Goal: Task Accomplishment & Management: Complete application form

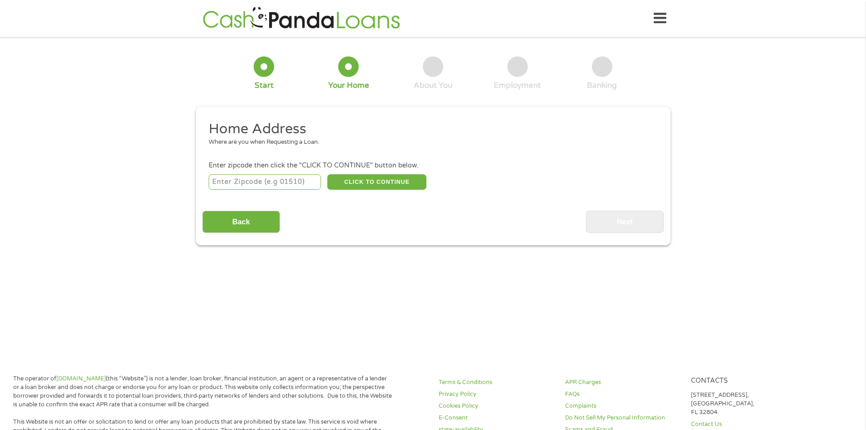
click at [244, 182] on input "number" at bounding box center [265, 181] width 112 height 15
type input "43219"
click at [381, 182] on button "CLICK TO CONTINUE" at bounding box center [376, 181] width 99 height 15
type input "43219"
type input "Columbus"
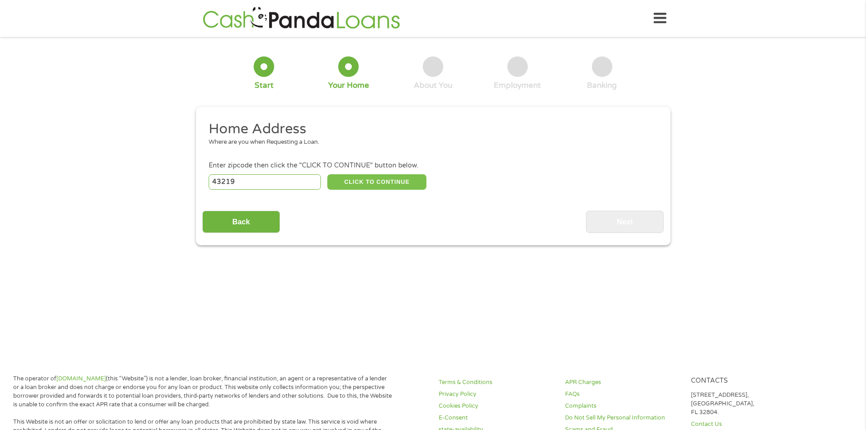
select select "[US_STATE]"
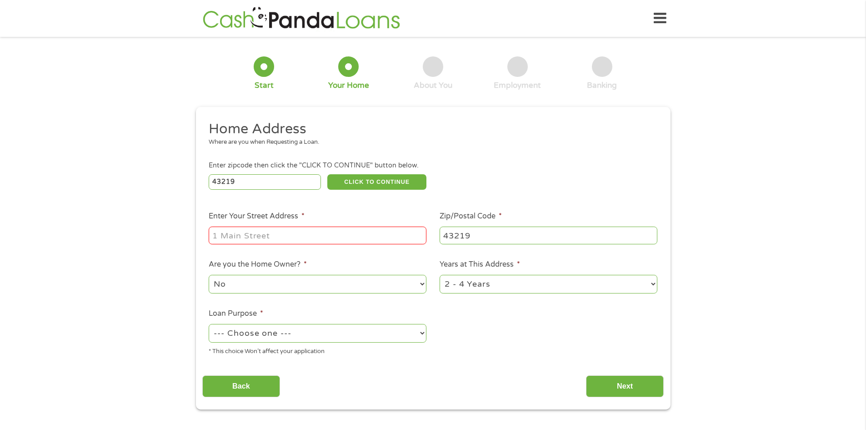
click at [320, 234] on input "Enter Your Street Address *" at bounding box center [318, 234] width 218 height 17
type input "[STREET_ADDRESS]"
click at [557, 289] on select "1 Year or less 1 - 2 Years 2 - 4 Years Over 4 Years" at bounding box center [549, 284] width 218 height 19
select select "24months"
click at [440, 275] on select "1 Year or less 1 - 2 Years 2 - 4 Years Over 4 Years" at bounding box center [549, 284] width 218 height 19
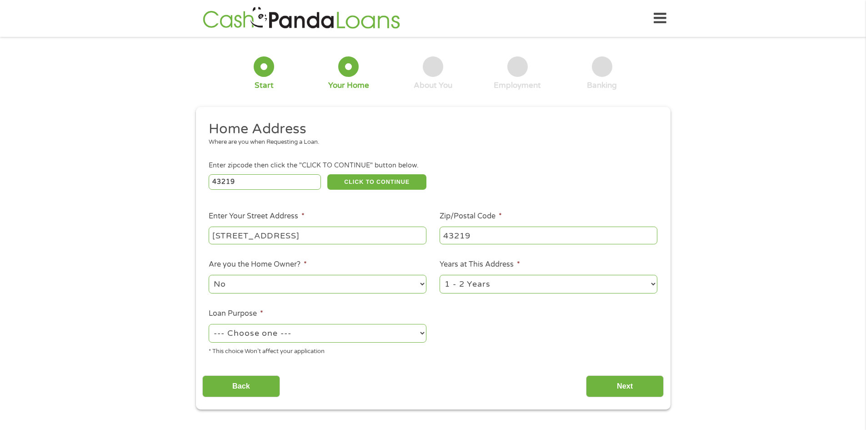
click at [282, 335] on select "--- Choose one --- Pay Bills Debt Consolidation Home Improvement Major Purchase…" at bounding box center [318, 333] width 218 height 19
select select "paybills"
click at [209, 324] on select "--- Choose one --- Pay Bills Debt Consolidation Home Improvement Major Purchase…" at bounding box center [318, 333] width 218 height 19
click at [270, 385] on input "Back" at bounding box center [241, 386] width 78 height 22
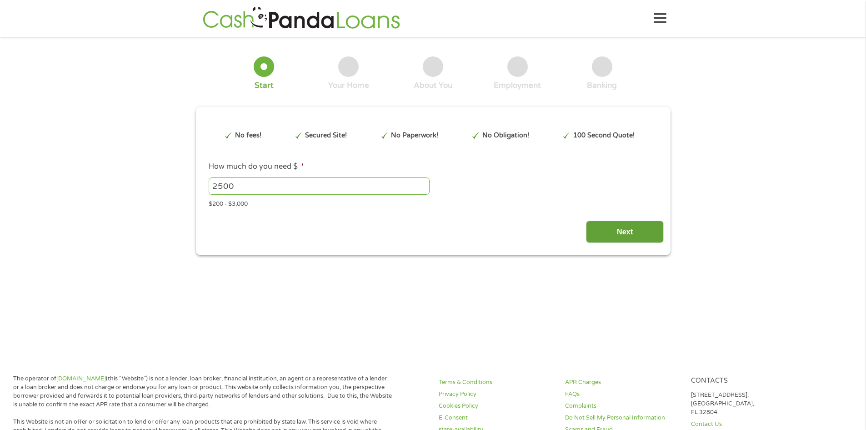
click at [663, 238] on input "Next" at bounding box center [625, 231] width 78 height 22
click at [650, 238] on input "Next" at bounding box center [625, 231] width 78 height 22
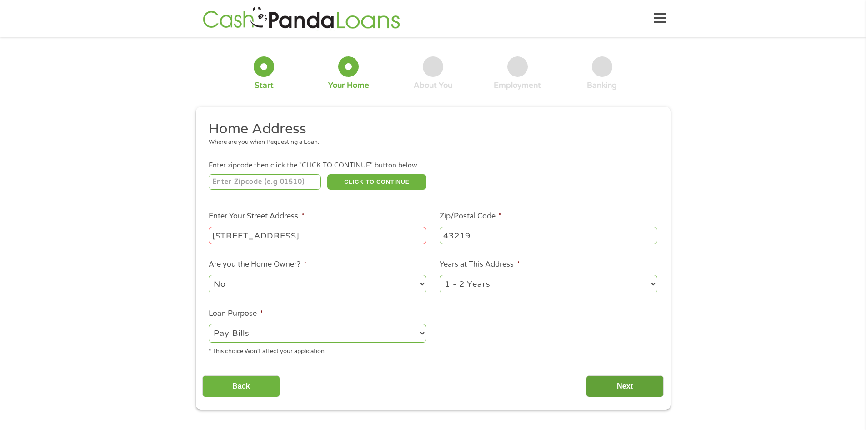
click at [626, 382] on input "Next" at bounding box center [625, 386] width 78 height 22
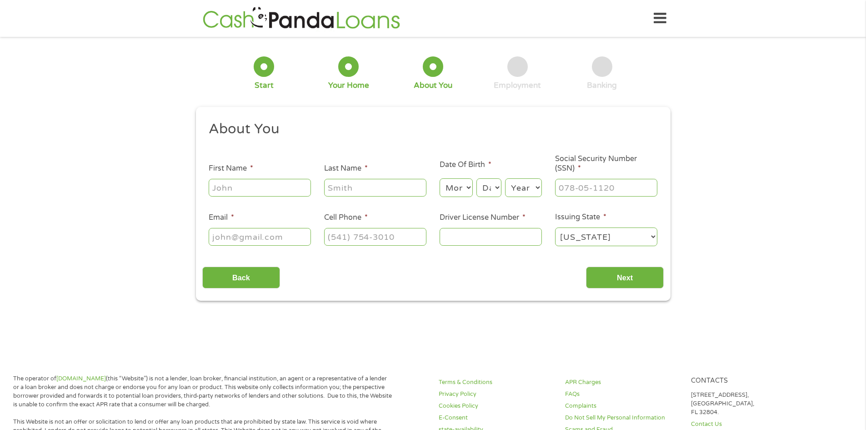
click at [288, 187] on input "First Name *" at bounding box center [260, 187] width 102 height 17
type input "[PERSON_NAME]"
click at [457, 189] on select "Month 1 2 3 4 5 6 7 8 9 10 11 12" at bounding box center [456, 187] width 33 height 19
select select "8"
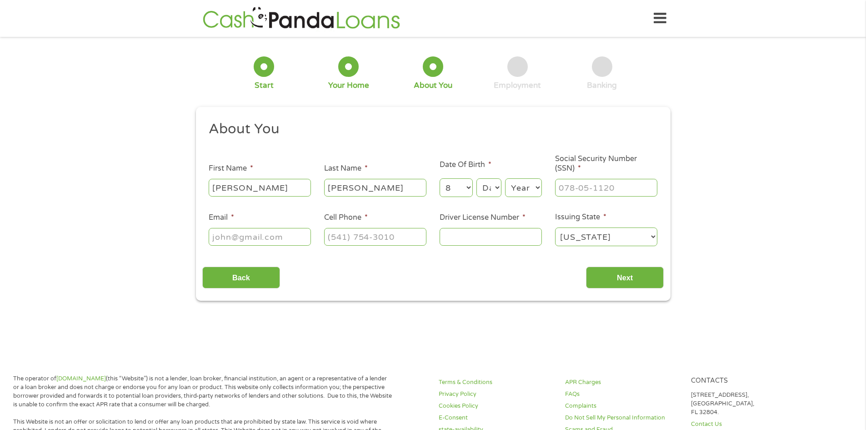
click at [440, 178] on select "Month 1 2 3 4 5 6 7 8 9 10 11 12" at bounding box center [456, 187] width 33 height 19
drag, startPoint x: 490, startPoint y: 185, endPoint x: 491, endPoint y: 191, distance: 6.1
click at [490, 185] on select "Day 1 2 3 4 5 6 7 8 9 10 11 12 13 14 15 16 17 18 19 20 21 22 23 24 25 26 27 28 …" at bounding box center [488, 187] width 25 height 19
select select "26"
click at [476, 178] on select "Day 1 2 3 4 5 6 7 8 9 10 11 12 13 14 15 16 17 18 19 20 21 22 23 24 25 26 27 28 …" at bounding box center [488, 187] width 25 height 19
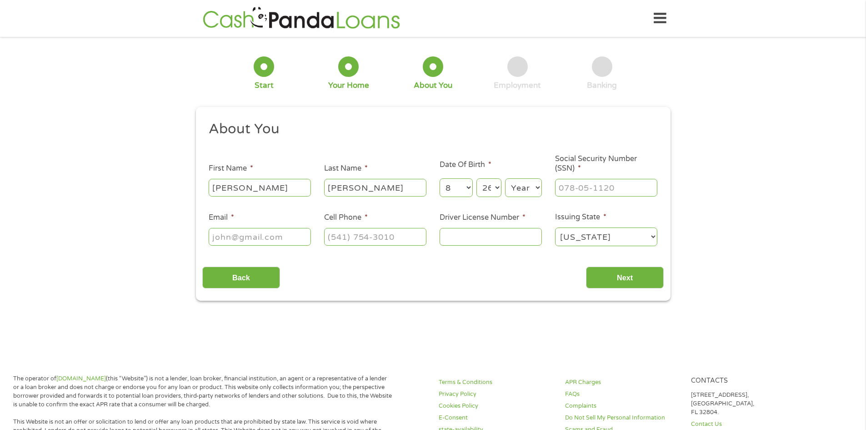
click at [534, 185] on select "Year [DATE] 2006 2005 2004 2003 2002 2001 2000 1999 1998 1997 1996 1995 1994 19…" at bounding box center [523, 187] width 37 height 19
select select "1978"
click at [505, 178] on select "Year [DATE] 2006 2005 2004 2003 2002 2001 2000 1999 1998 1997 1996 1995 1994 19…" at bounding box center [523, 187] width 37 height 19
click at [605, 192] on input "___-__-____" at bounding box center [606, 187] width 102 height 17
type input "298-80-8772"
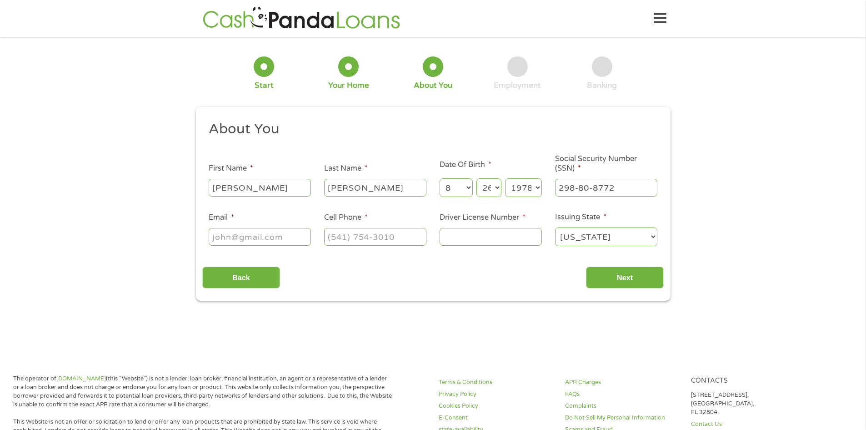
click at [253, 233] on input "Email *" at bounding box center [260, 236] width 102 height 17
type input "[EMAIL_ADDRESS][DOMAIN_NAME]"
click at [347, 236] on input "(___) ___-____" at bounding box center [375, 236] width 102 height 17
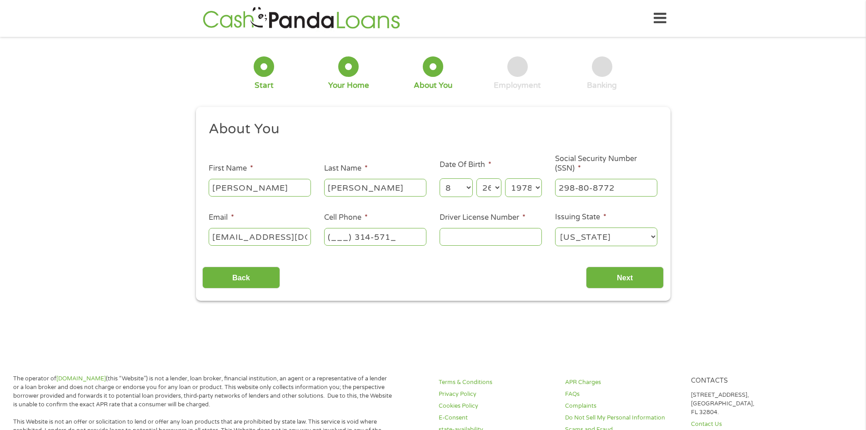
type input "(___) 314-5714"
click at [472, 235] on input "RG116052" at bounding box center [491, 236] width 102 height 17
type input "RG115062"
click at [622, 282] on input "Next" at bounding box center [625, 277] width 78 height 22
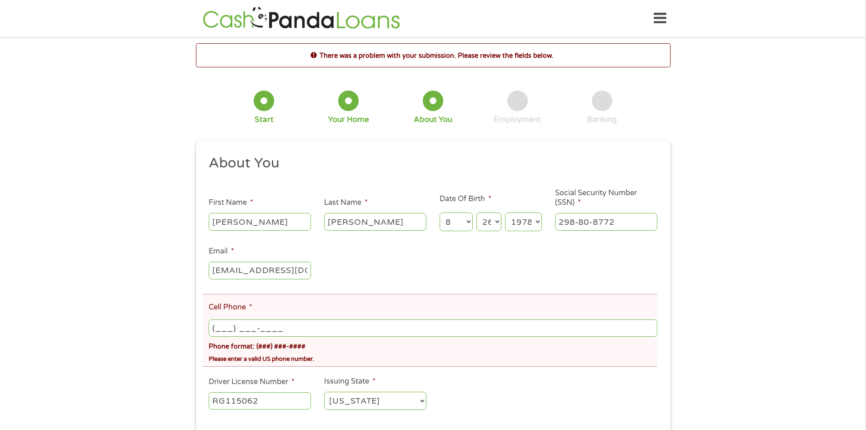
click at [295, 321] on input "(___) ___-____" at bounding box center [433, 327] width 448 height 17
type input "[PHONE_NUMBER]"
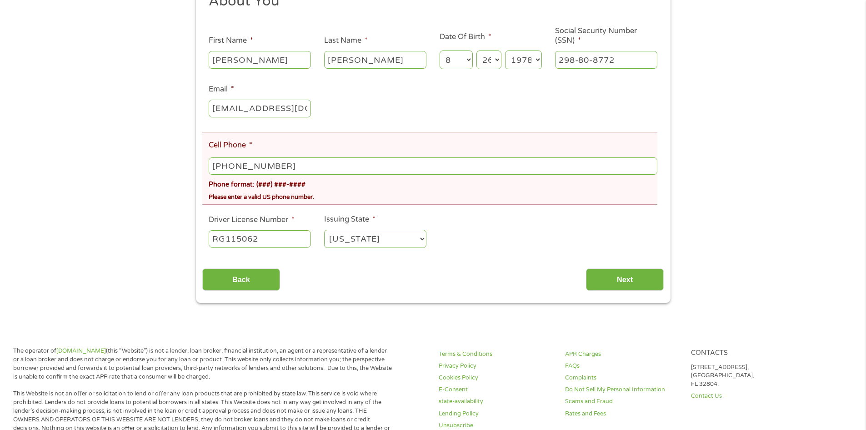
scroll to position [273, 0]
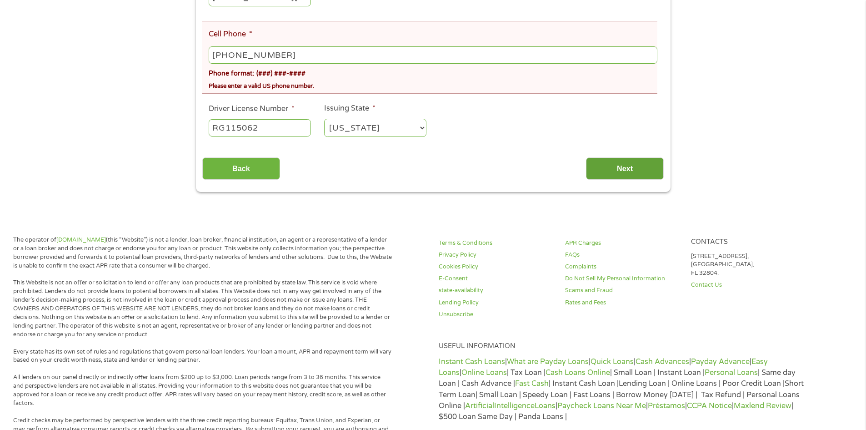
click at [624, 173] on input "Next" at bounding box center [625, 168] width 78 height 22
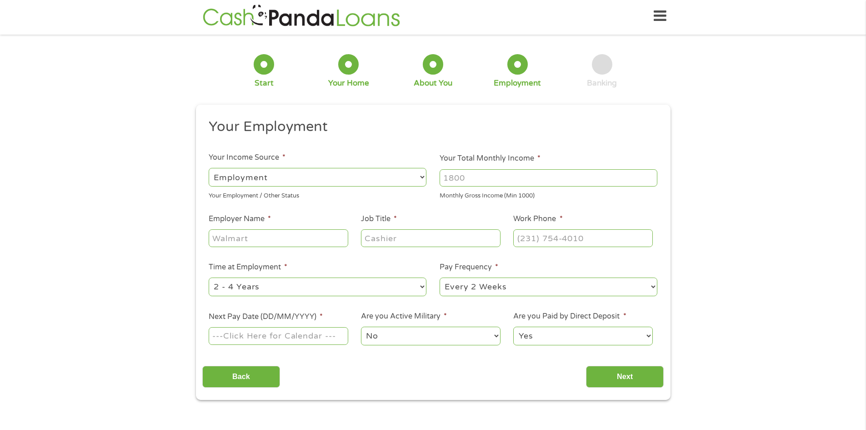
scroll to position [0, 0]
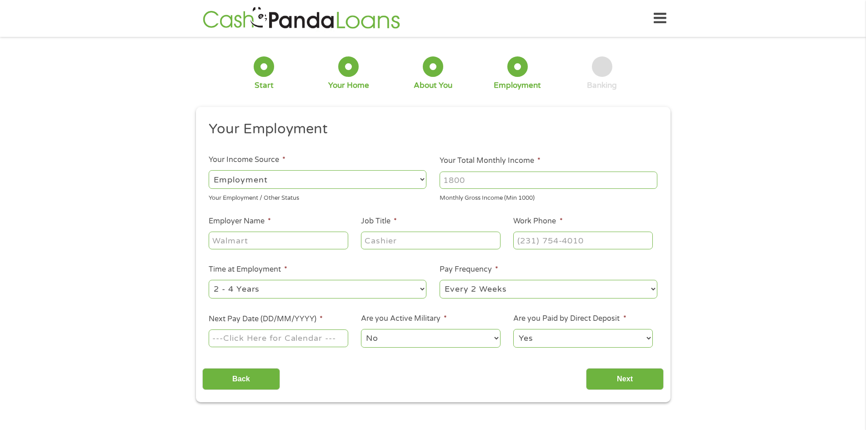
click at [300, 186] on select "--- Choose one --- Employment [DEMOGRAPHIC_DATA] Benefits" at bounding box center [318, 179] width 218 height 19
click at [480, 185] on input "Your Total Monthly Income *" at bounding box center [549, 179] width 218 height 17
type input "3500"
click at [323, 235] on input "Employer Name *" at bounding box center [278, 239] width 139 height 17
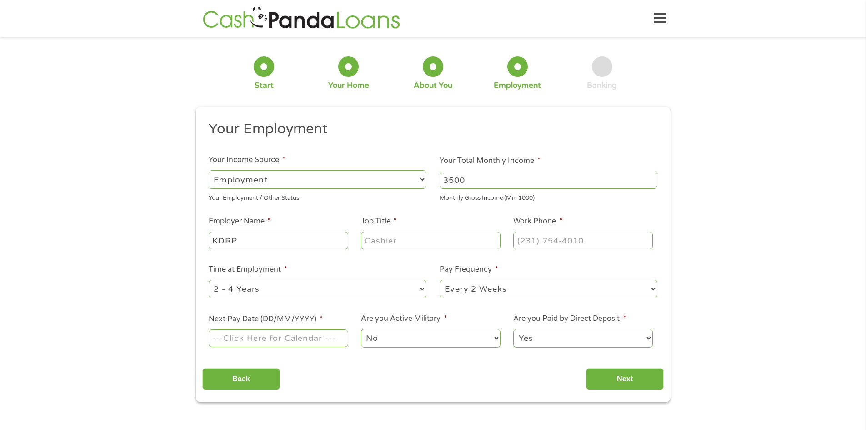
type input "KDRP"
type input "Inventory Coordinator"
click at [548, 239] on input "(___) ___-____" at bounding box center [582, 239] width 139 height 17
type input "[PHONE_NUMBER]"
click at [352, 291] on select "--- Choose one --- 1 Year or less 1 - 2 Years 2 - 4 Years Over 4 Years" at bounding box center [318, 289] width 218 height 19
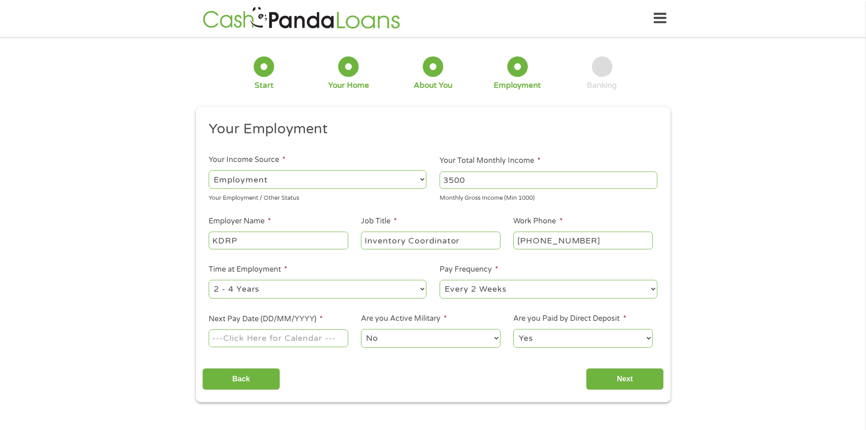
click at [352, 291] on select "--- Choose one --- 1 Year or less 1 - 2 Years 2 - 4 Years Over 4 Years" at bounding box center [318, 289] width 218 height 19
click at [493, 294] on select "--- Choose one --- Every 2 Weeks Every Week Monthly Semi-Monthly" at bounding box center [549, 289] width 218 height 19
select select "weekly"
click at [440, 280] on select "--- Choose one --- Every 2 Weeks Every Week Monthly Semi-Monthly" at bounding box center [549, 289] width 218 height 19
click at [320, 342] on input "Next Pay Date (DD/MM/YYYY) *" at bounding box center [278, 337] width 139 height 17
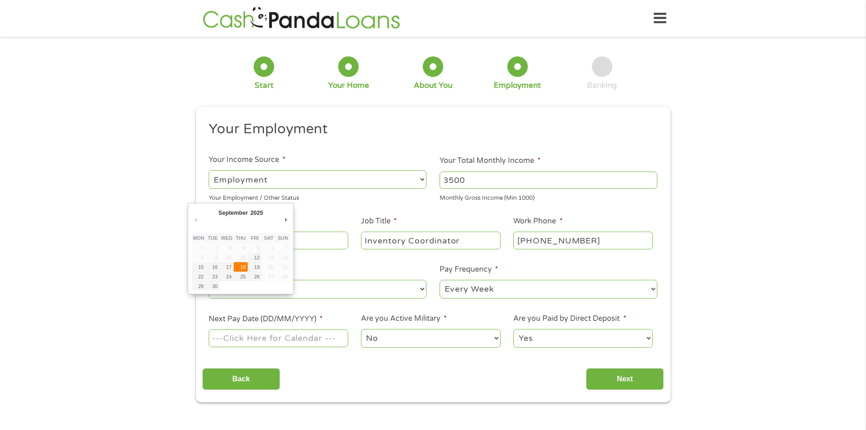
type input "[DATE]"
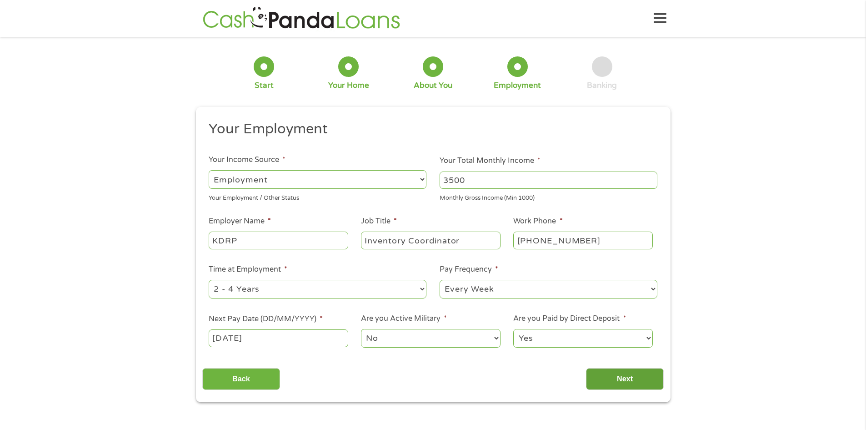
click at [611, 379] on input "Next" at bounding box center [625, 379] width 78 height 22
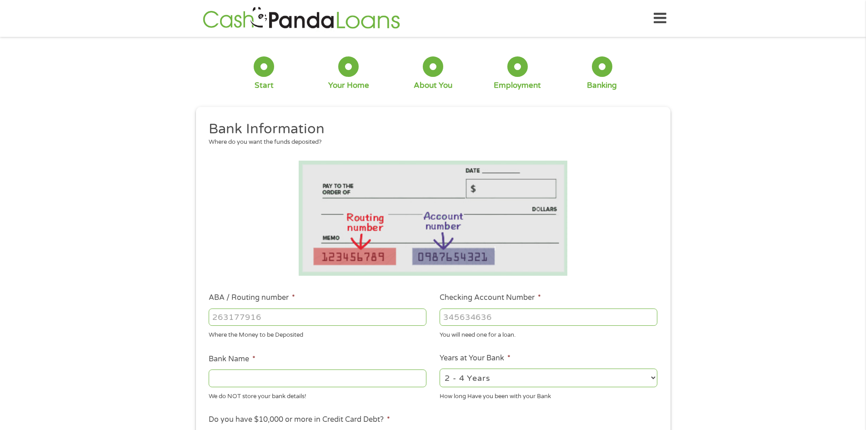
scroll to position [4, 4]
click at [300, 315] on input "ABA / Routing number *" at bounding box center [318, 316] width 218 height 17
type input "044000037"
type input "JPMORGAN CHASE BANK NA"
type input "044000037"
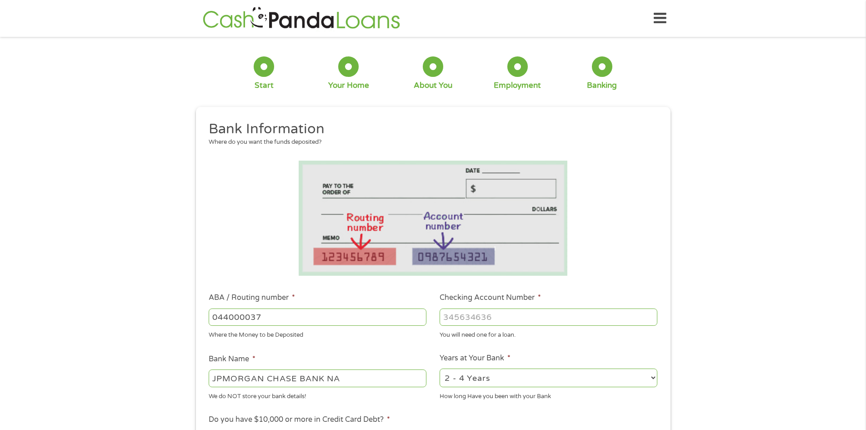
click at [576, 320] on input "Checking Account Number *" at bounding box center [549, 316] width 218 height 17
type input "739152541"
click at [403, 377] on input "JPMORGAN CHASE BANK NA" at bounding box center [318, 377] width 218 height 17
click at [580, 378] on select "2 - 4 Years 6 - 12 Months 1 - 2 Years Over 4 Years" at bounding box center [549, 377] width 218 height 19
click at [650, 216] on li at bounding box center [432, 217] width 461 height 115
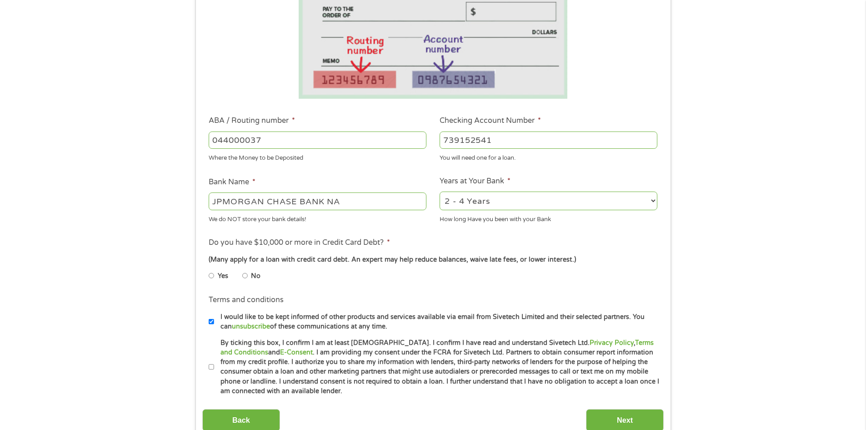
scroll to position [182, 0]
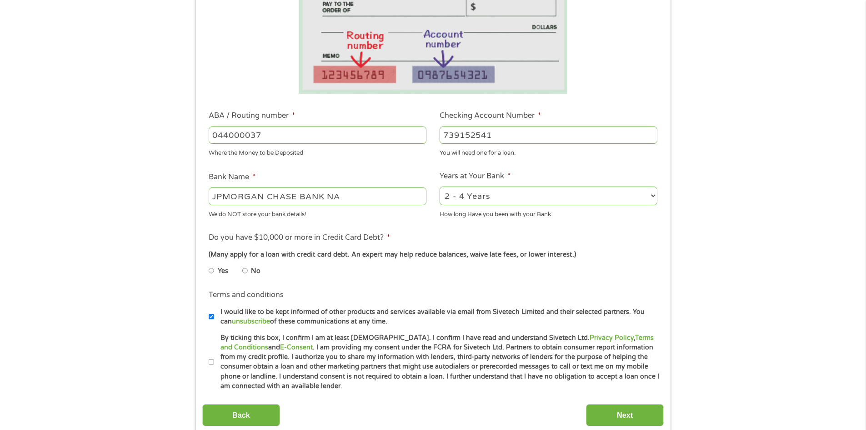
click at [246, 270] on input "No" at bounding box center [244, 270] width 5 height 15
radio input "true"
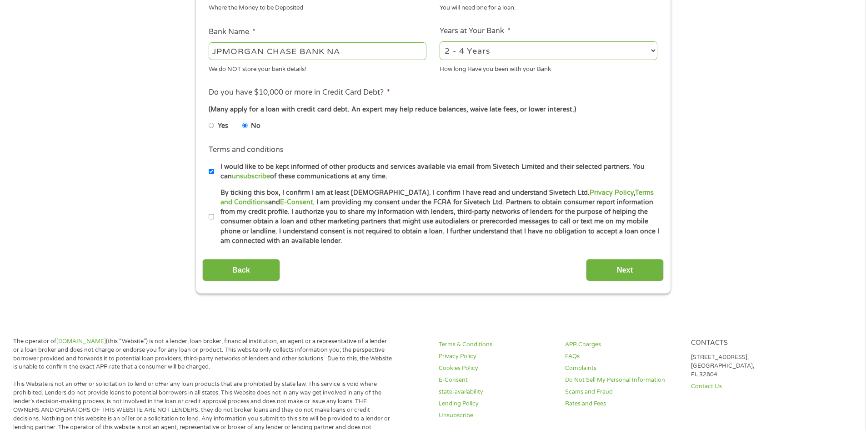
scroll to position [364, 0]
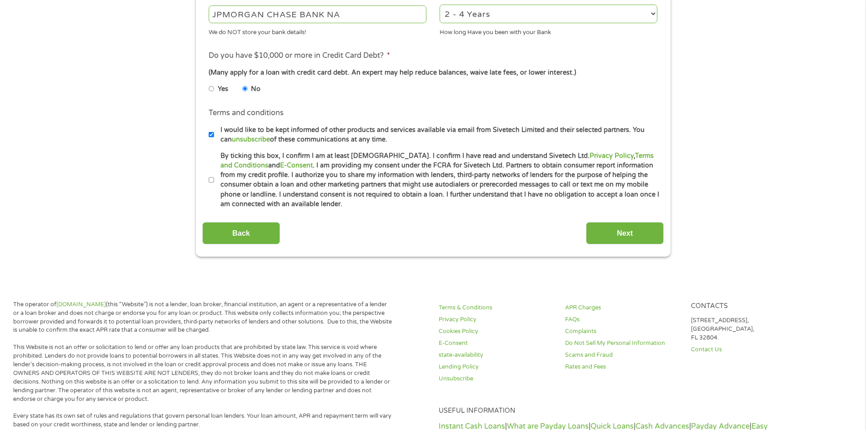
click at [212, 133] on input "I would like to be kept informed of other products and services available via e…" at bounding box center [211, 134] width 5 height 15
checkbox input "false"
click at [213, 180] on input "By ticking this box, I confirm I am at least [DEMOGRAPHIC_DATA]. I confirm I ha…" at bounding box center [211, 180] width 5 height 15
checkbox input "true"
click at [633, 240] on input "Next" at bounding box center [625, 233] width 78 height 22
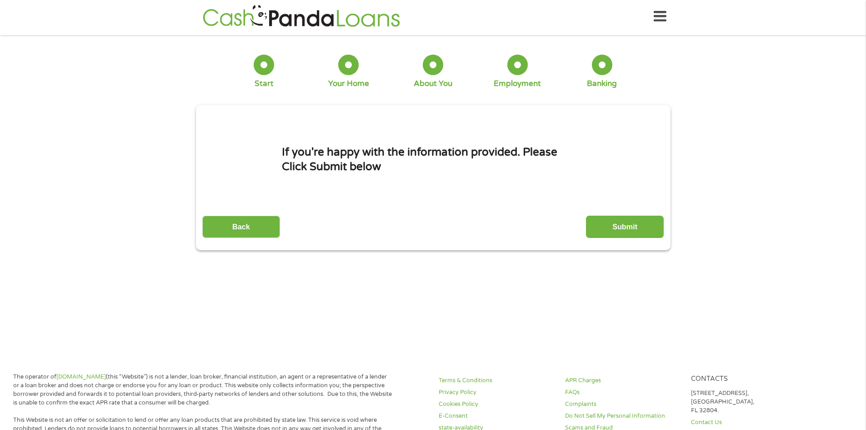
scroll to position [0, 0]
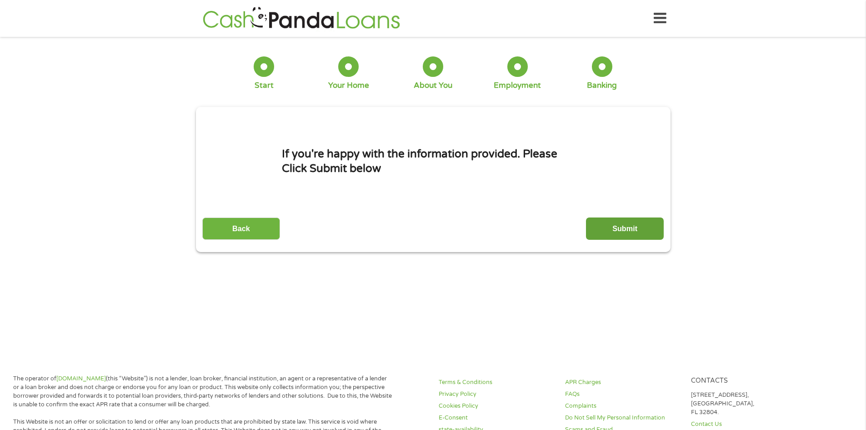
click at [630, 231] on input "Submit" at bounding box center [625, 228] width 78 height 22
